Goal: Check status: Check status

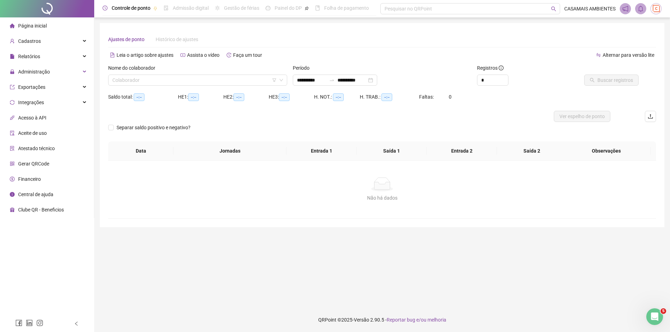
type input "**********"
click at [153, 78] on input "search" at bounding box center [194, 80] width 164 height 10
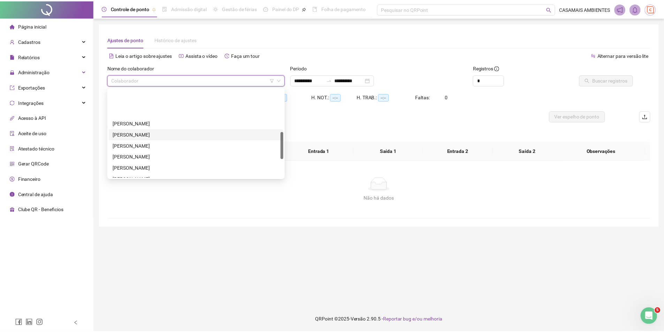
scroll to position [139, 0]
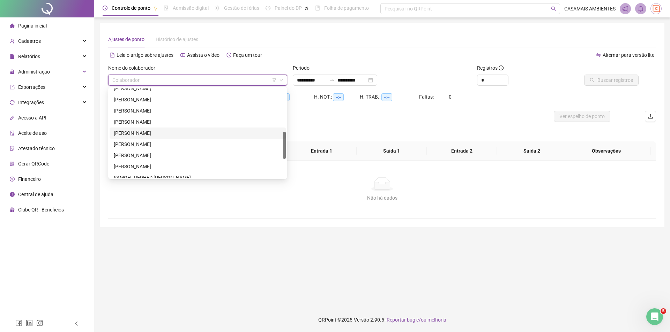
click at [143, 131] on div "[PERSON_NAME]" at bounding box center [198, 133] width 168 height 8
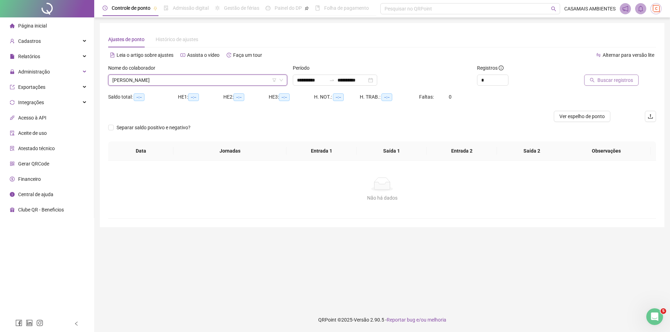
click at [621, 82] on span "Buscar registros" at bounding box center [615, 80] width 36 height 8
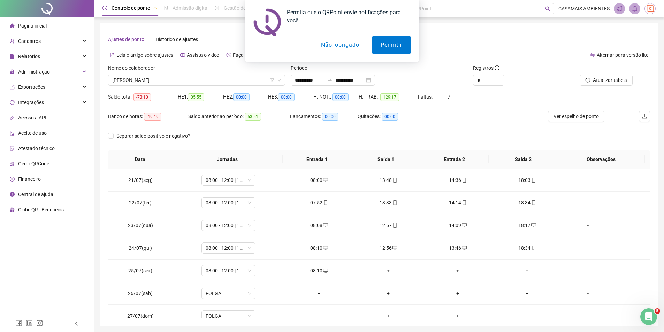
click at [344, 50] on button "Não, obrigado" at bounding box center [339, 44] width 55 height 17
